Goal: Information Seeking & Learning: Learn about a topic

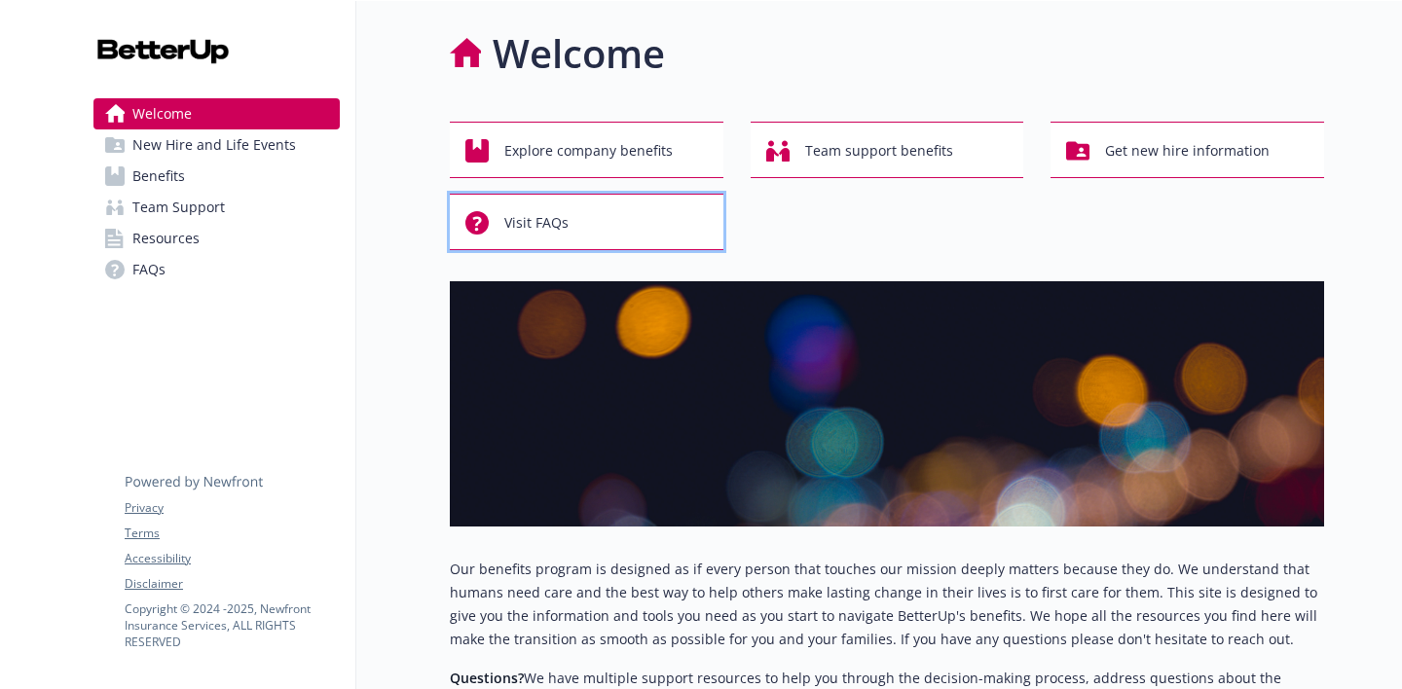
click at [565, 213] on span "Visit FAQs" at bounding box center [536, 222] width 64 height 37
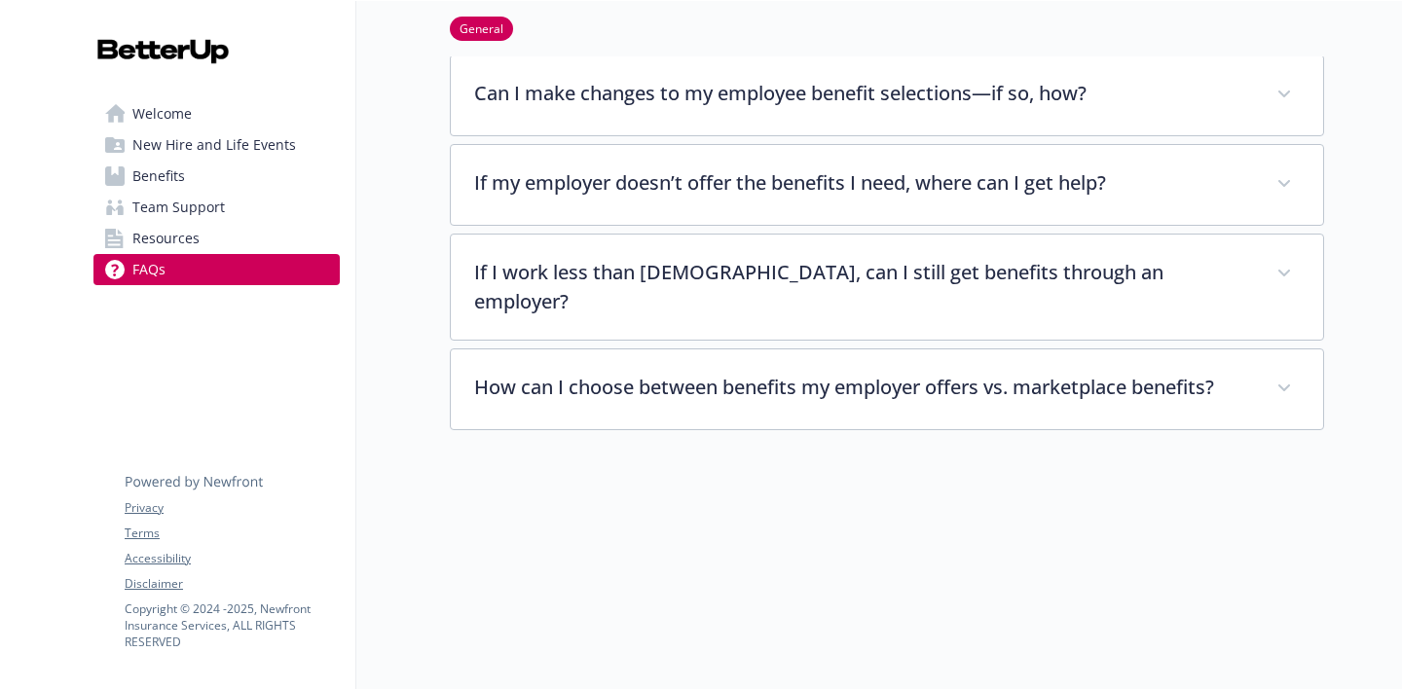
scroll to position [691, 0]
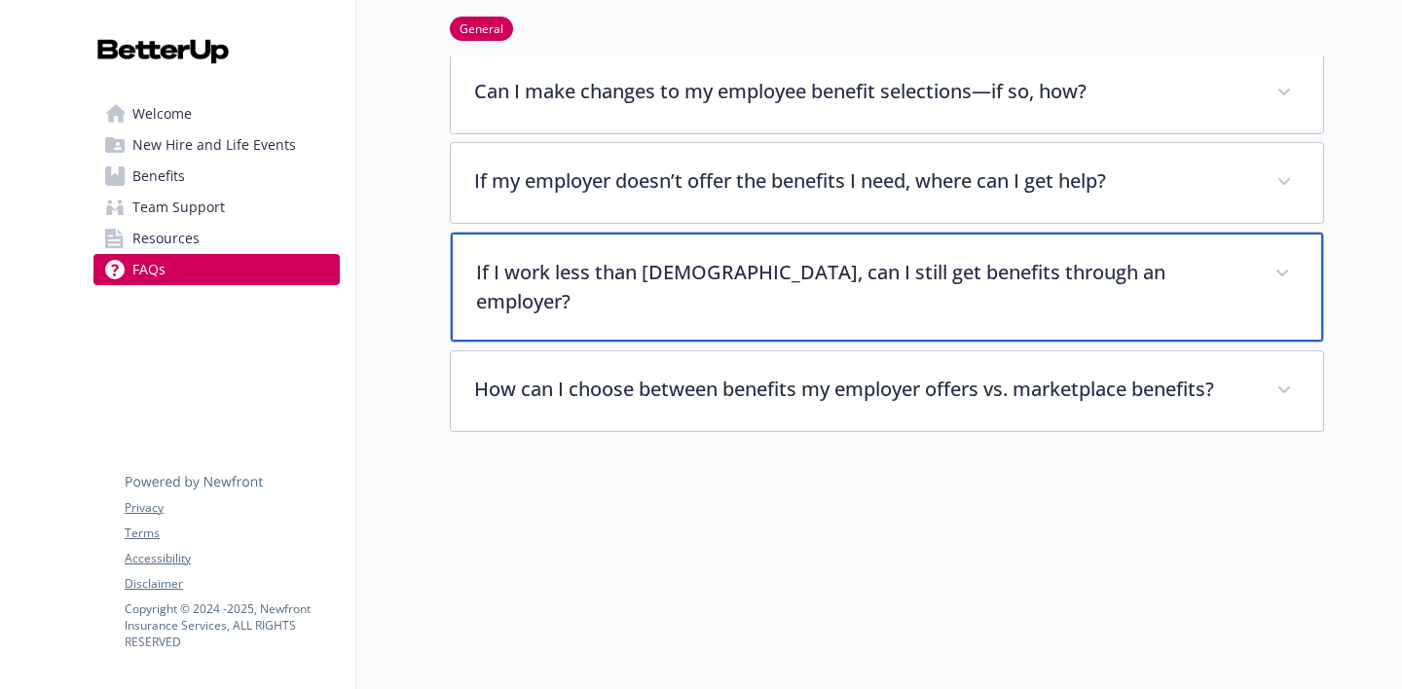
click at [797, 262] on p "If I work less than [DEMOGRAPHIC_DATA], can I still get benefits through an emp…" at bounding box center [863, 287] width 775 height 58
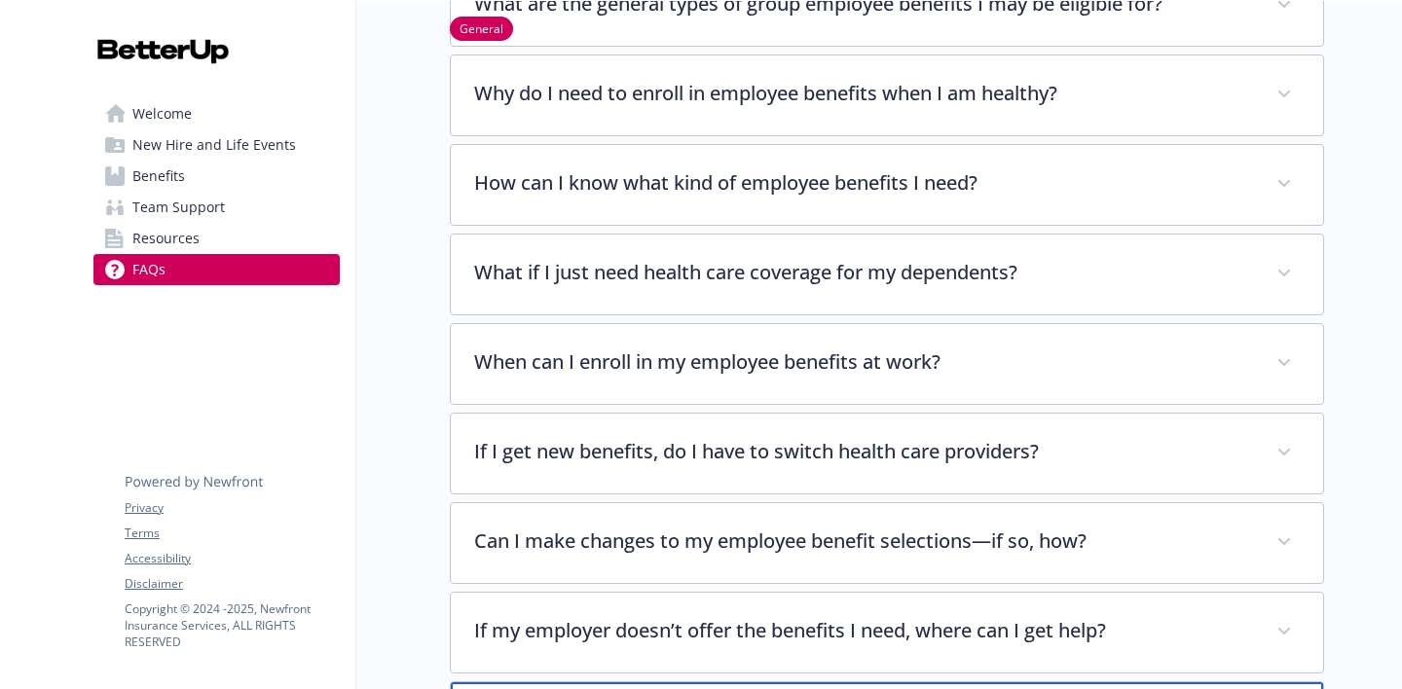
scroll to position [45, 0]
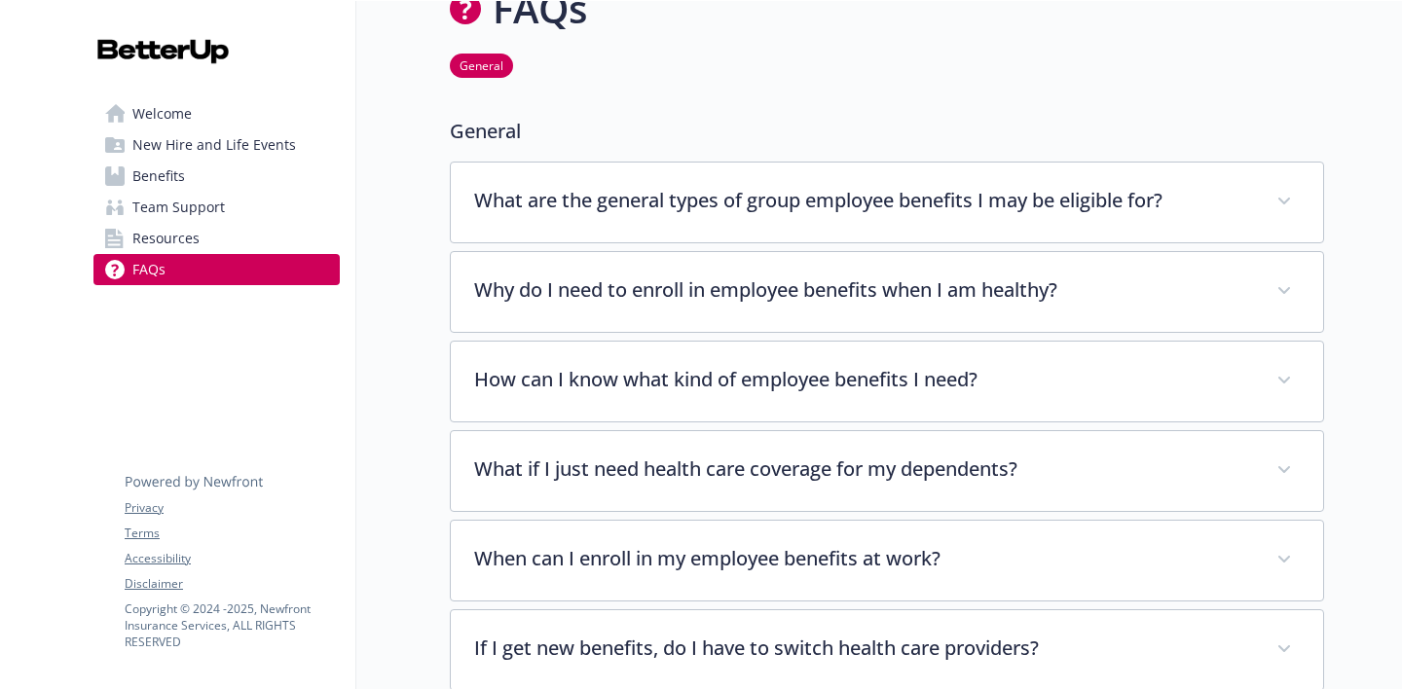
click at [157, 166] on span "Benefits" at bounding box center [158, 176] width 53 height 31
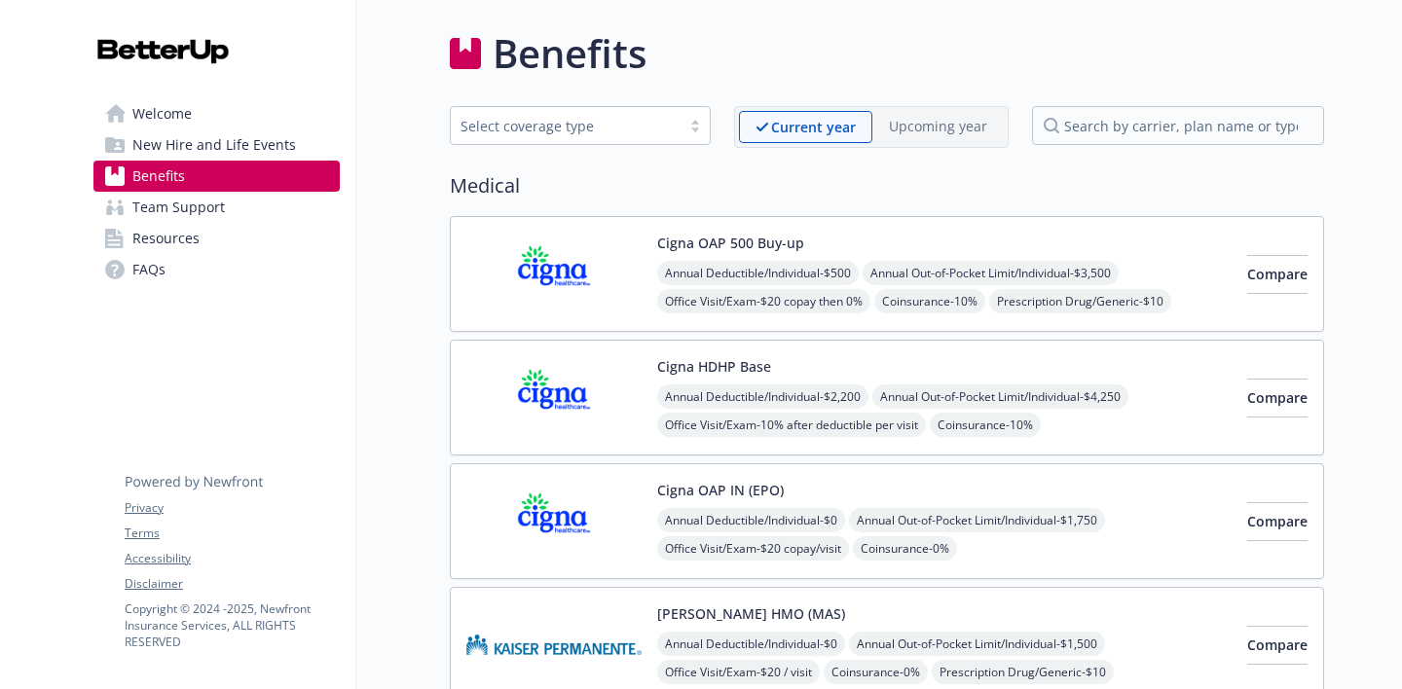
click at [216, 141] on span "New Hire and Life Events" at bounding box center [214, 145] width 164 height 31
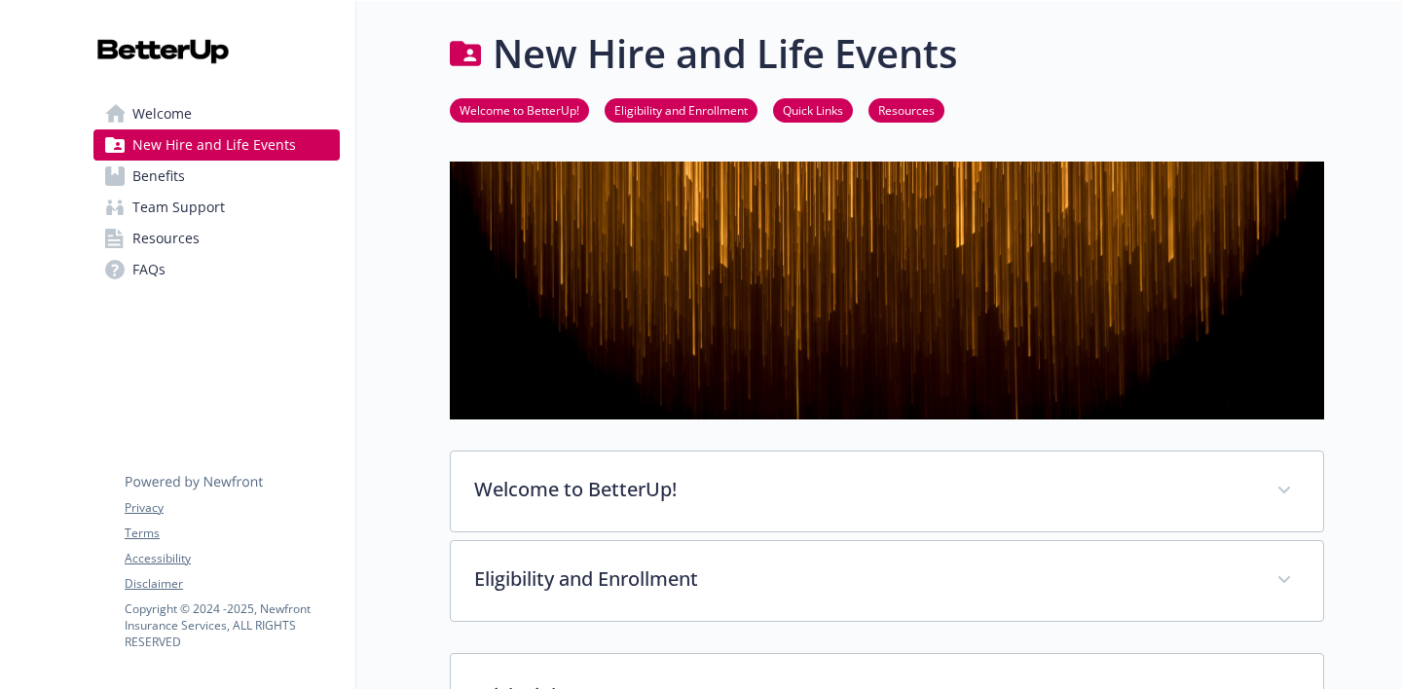
click at [165, 241] on span "Resources" at bounding box center [165, 238] width 67 height 31
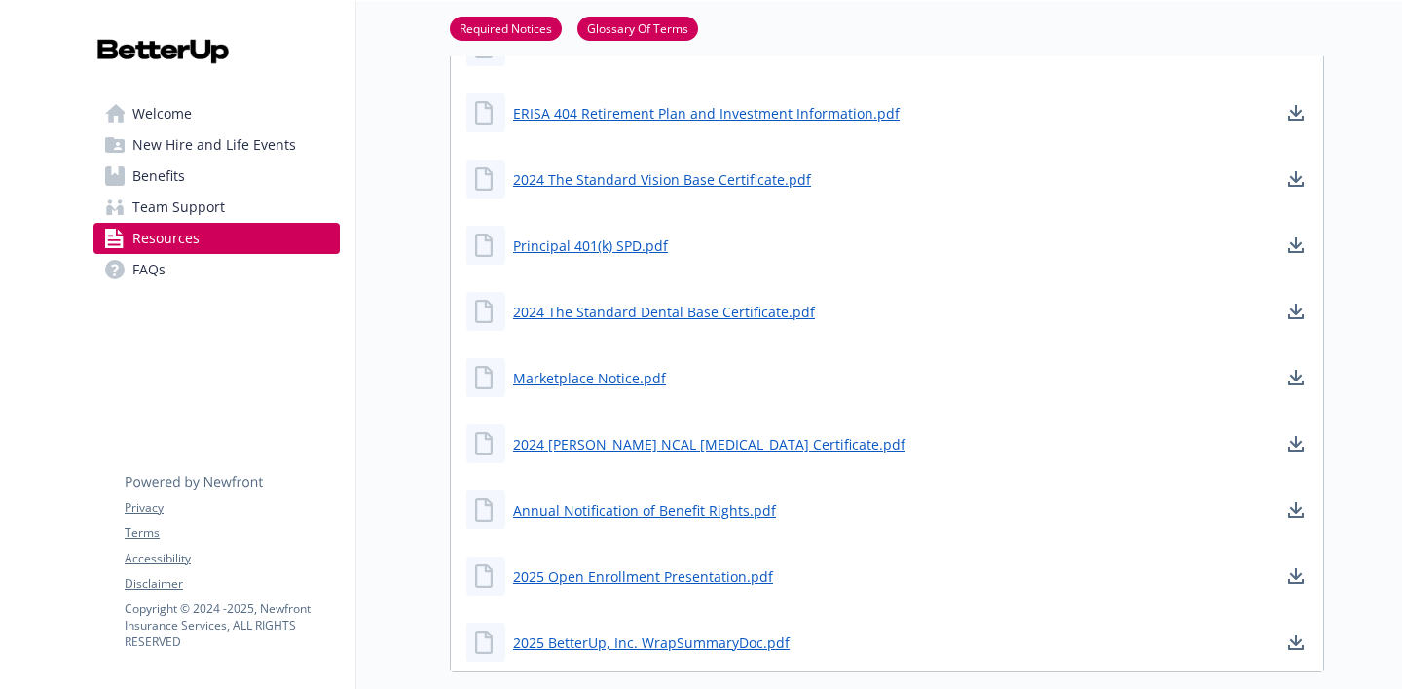
scroll to position [1142, 0]
click at [158, 263] on span "FAQs" at bounding box center [148, 269] width 33 height 31
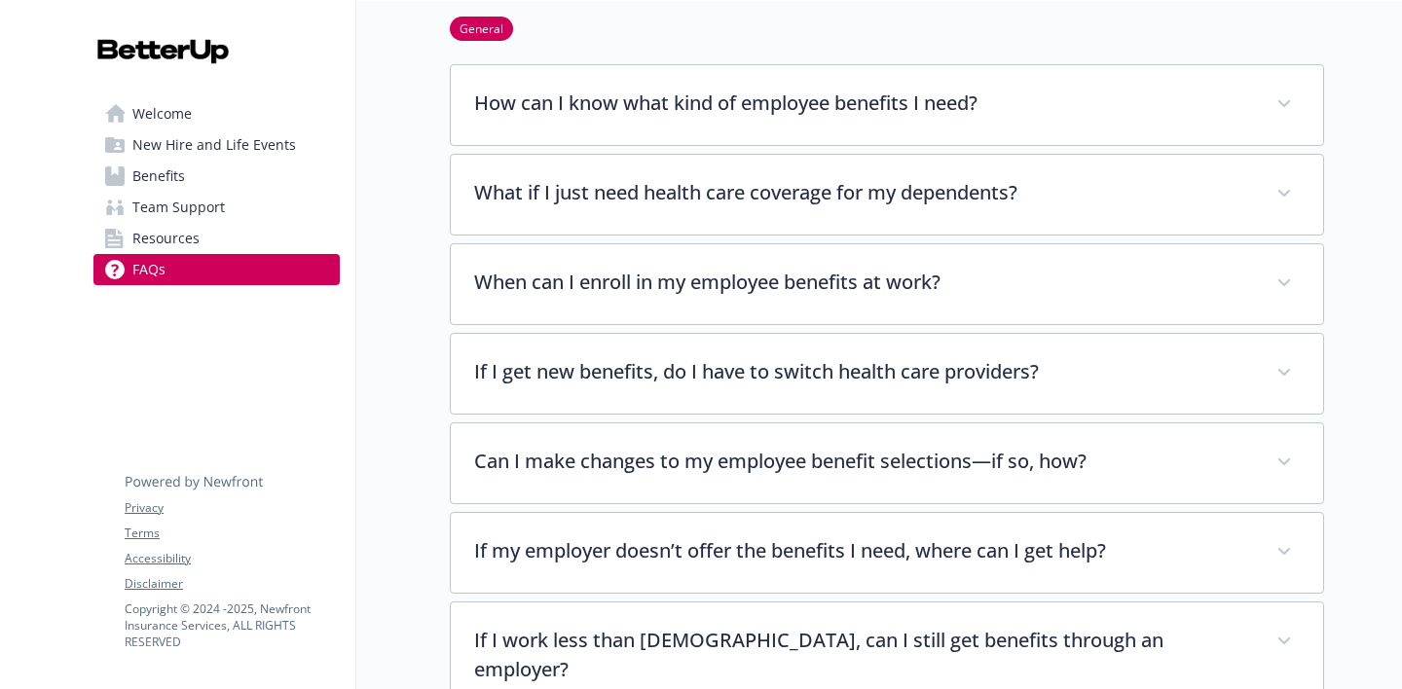
scroll to position [325, 0]
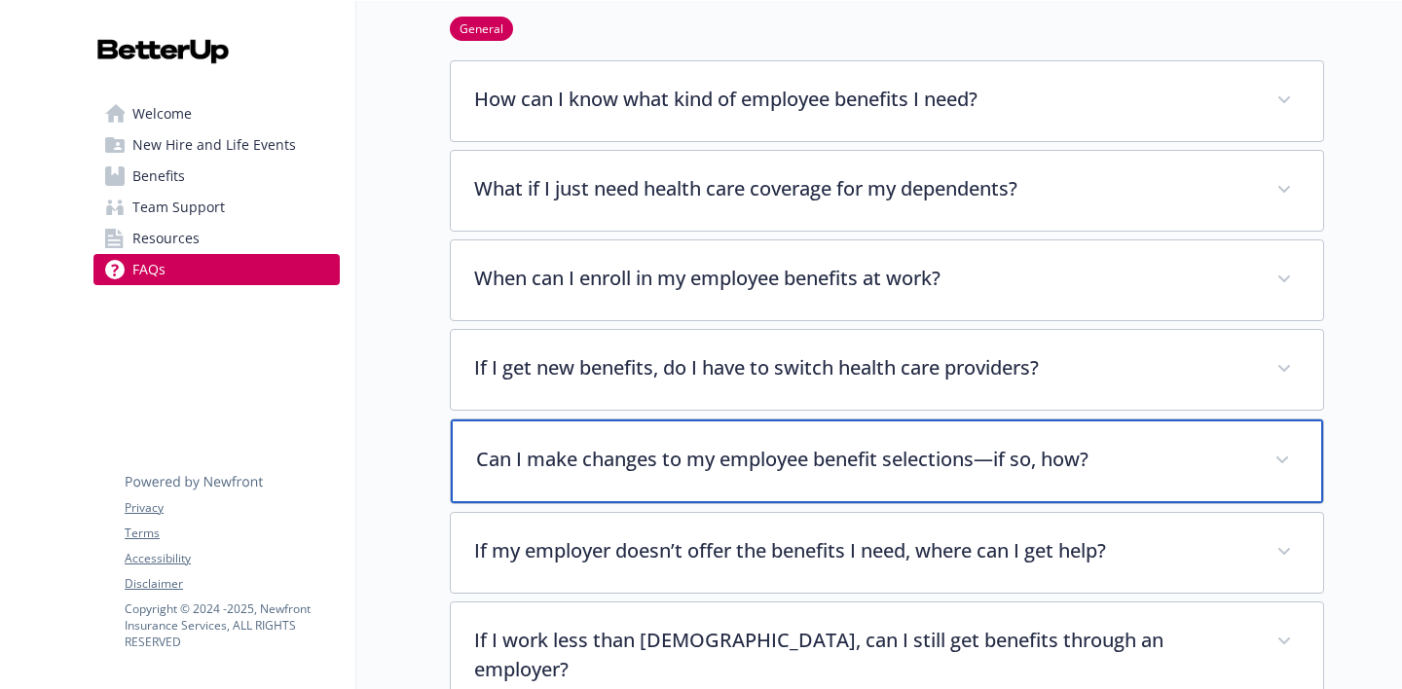
click at [775, 458] on p "Can I make changes to my employee benefit selections—if so, how?" at bounding box center [863, 459] width 775 height 29
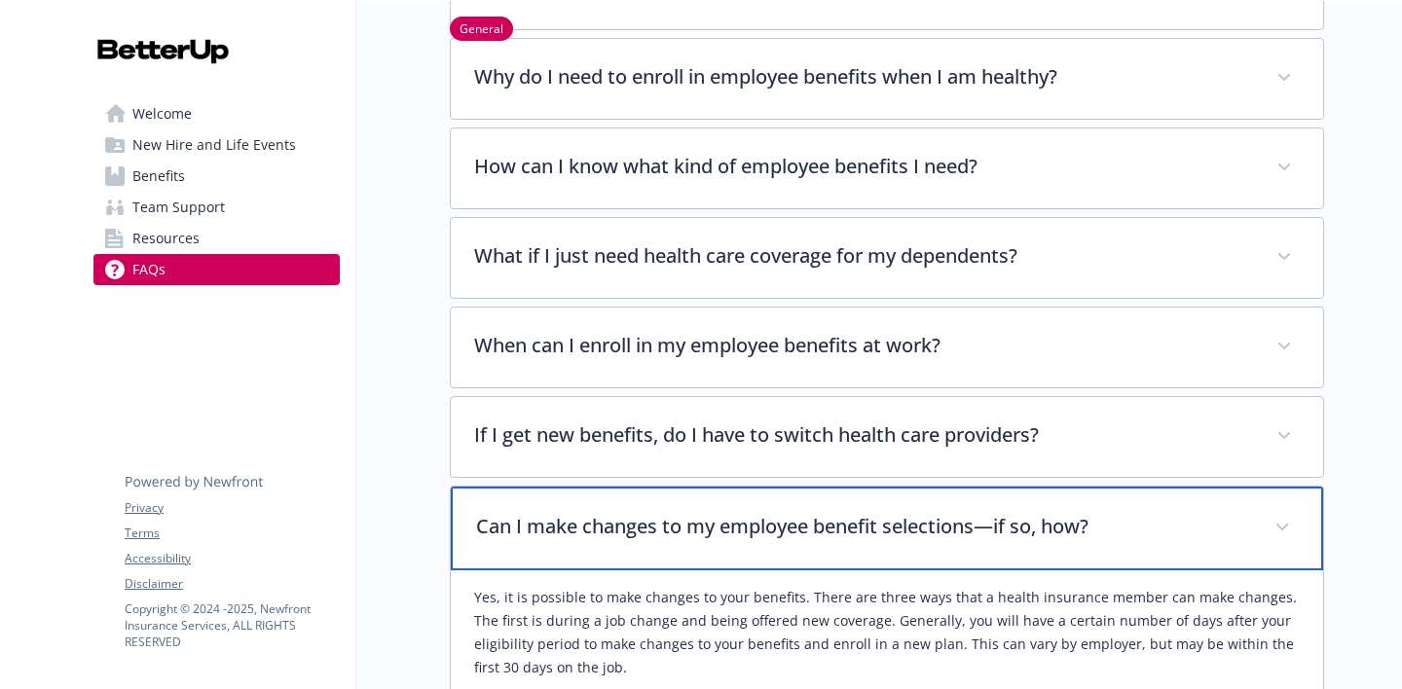
scroll to position [0, 0]
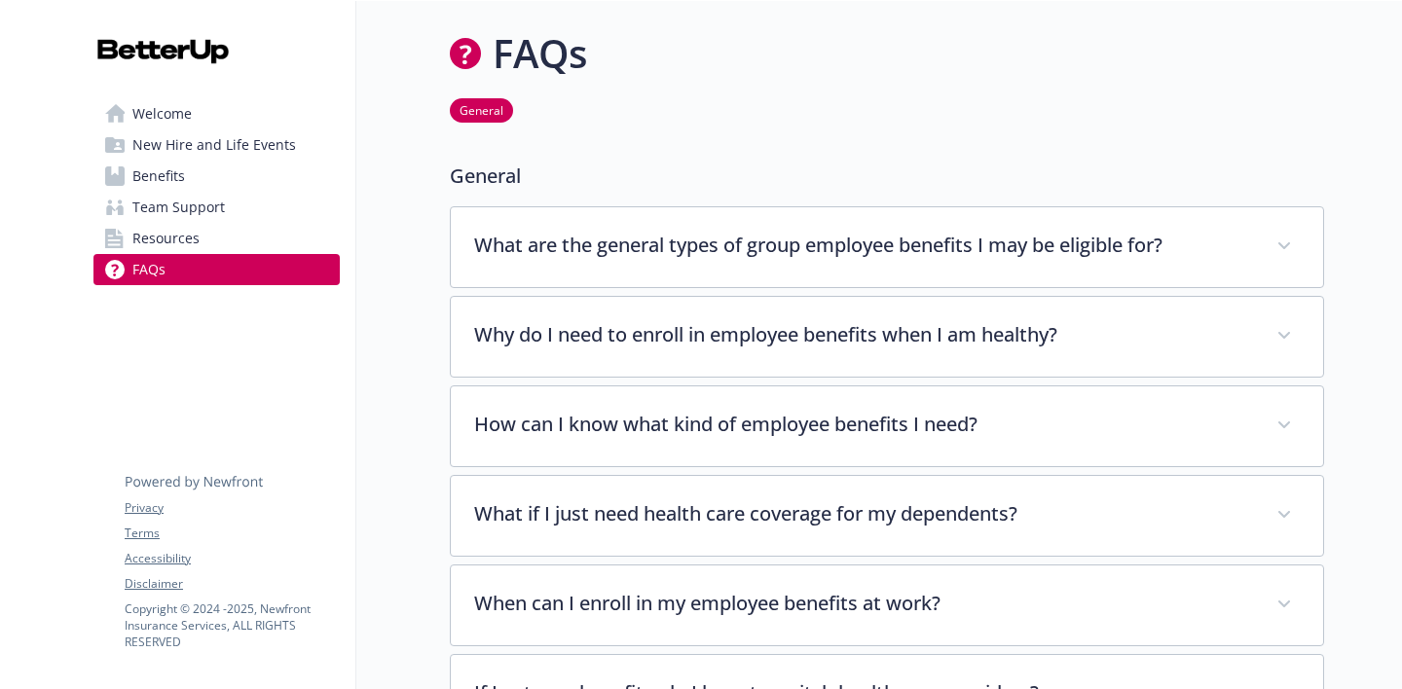
click at [168, 153] on span "New Hire and Life Events" at bounding box center [214, 145] width 164 height 31
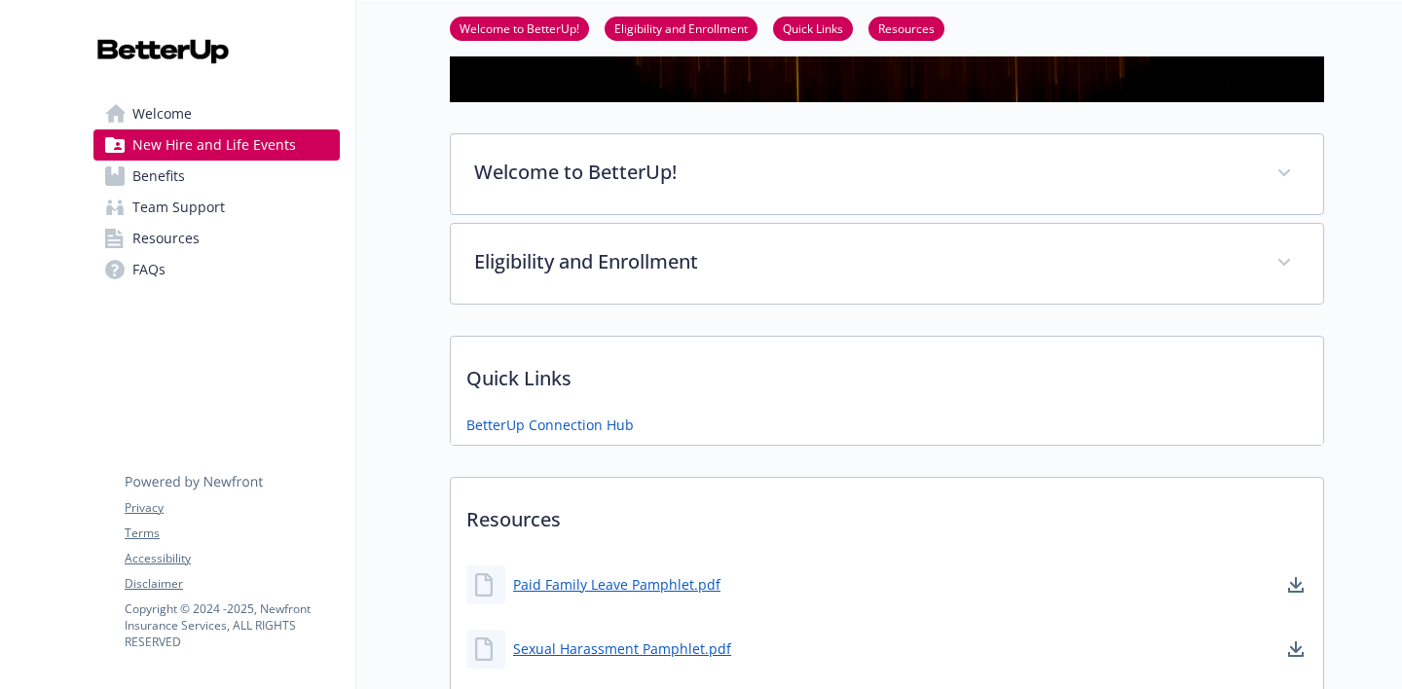
scroll to position [418, 0]
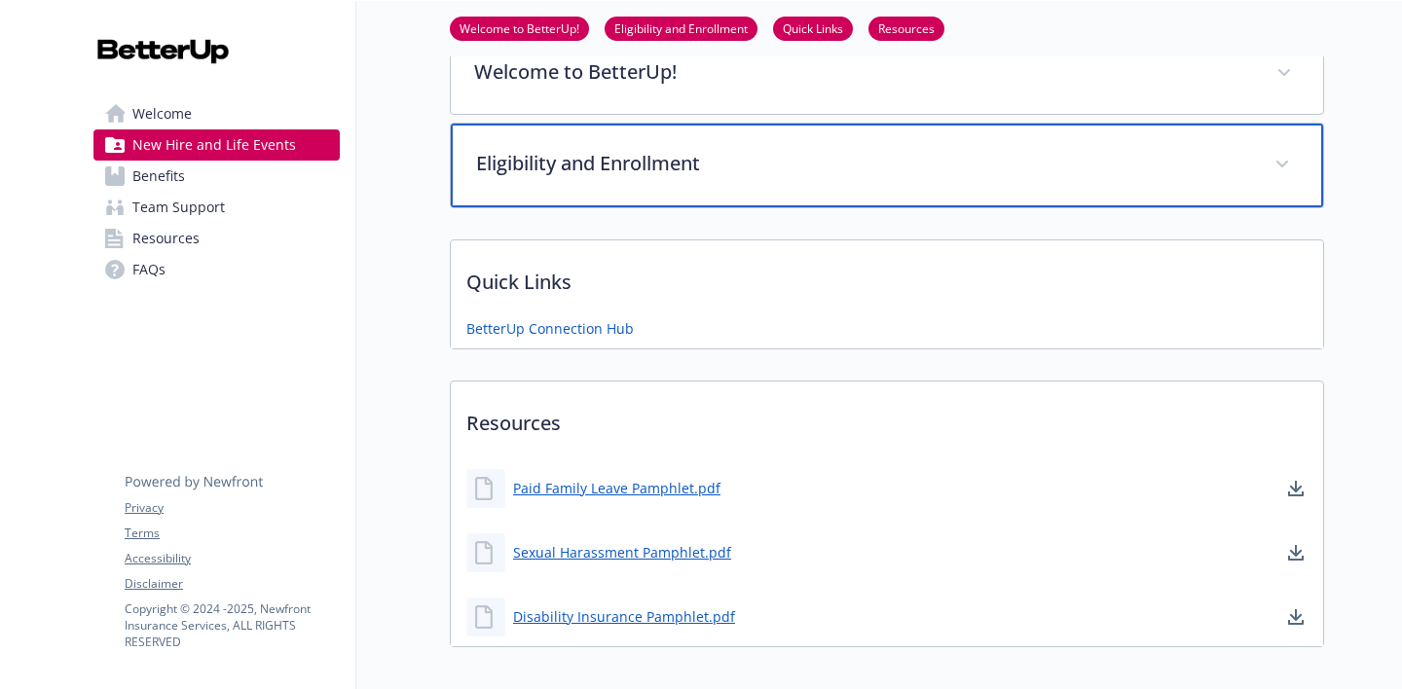
click at [536, 191] on div "Eligibility and Enrollment" at bounding box center [887, 166] width 873 height 84
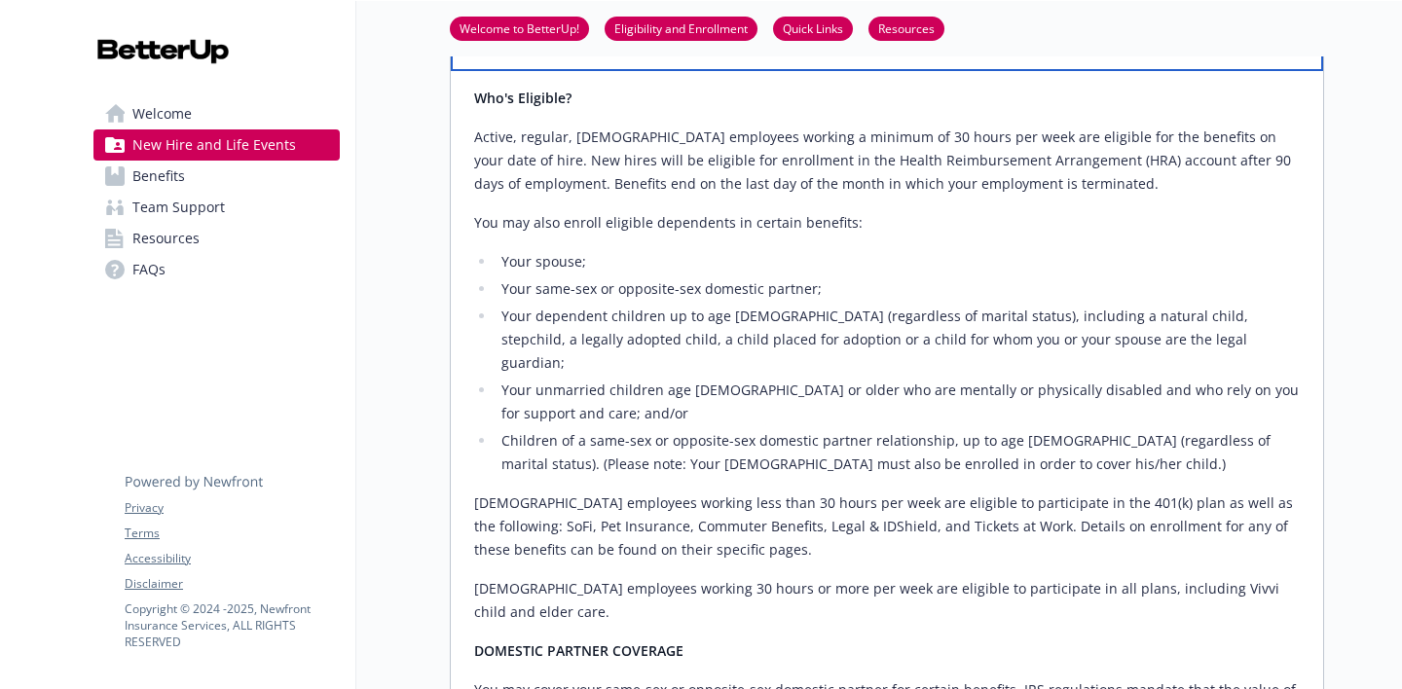
scroll to position [566, 0]
